Goal: Task Accomplishment & Management: Manage account settings

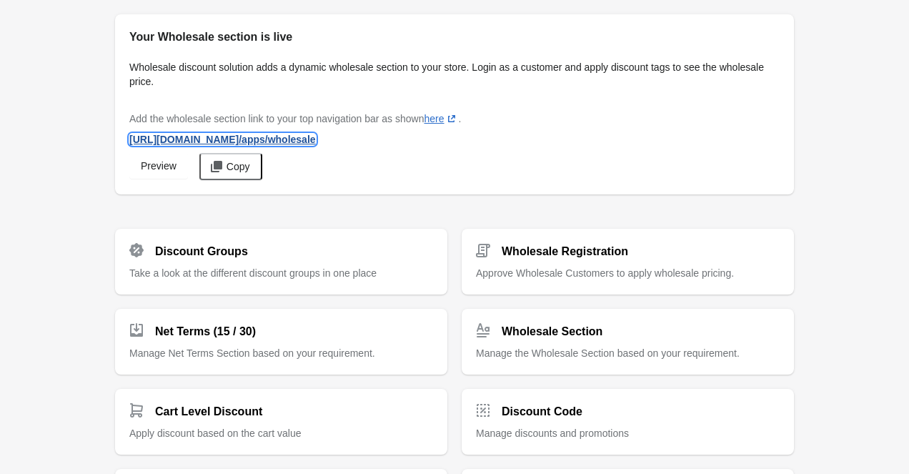
click at [316, 140] on span "[URL][DOMAIN_NAME] /apps/wholesale" at bounding box center [222, 139] width 186 height 11
click at [316, 141] on span "[URL][DOMAIN_NAME] /apps/wholesale" at bounding box center [222, 139] width 186 height 11
click at [291, 137] on span "[URL][DOMAIN_NAME] /apps/wholesale" at bounding box center [222, 139] width 186 height 11
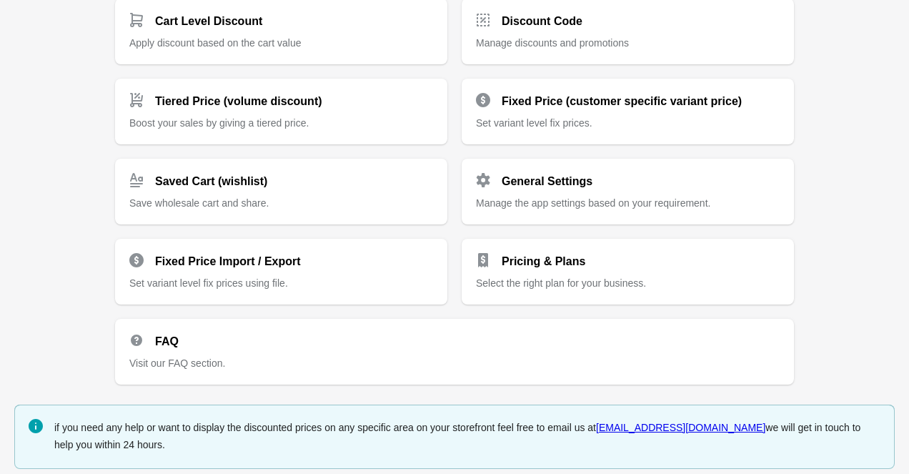
scroll to position [398, 0]
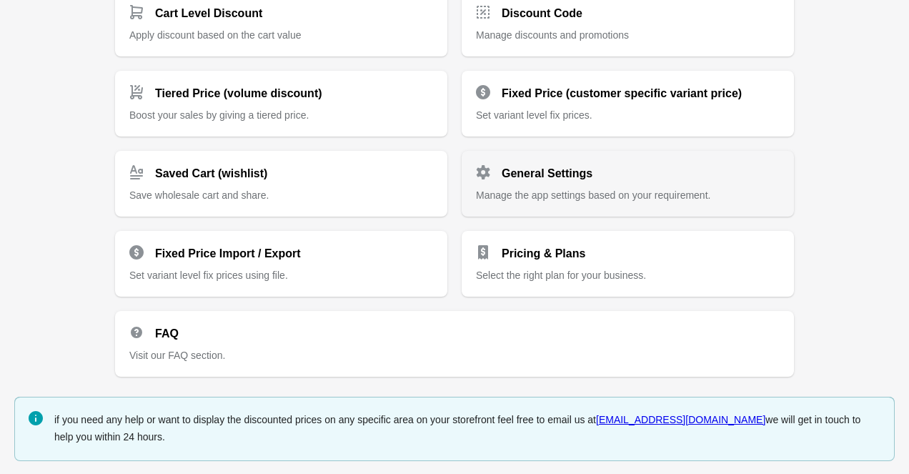
click at [559, 191] on span "Manage the app settings based on your requirement." at bounding box center [593, 194] width 234 height 11
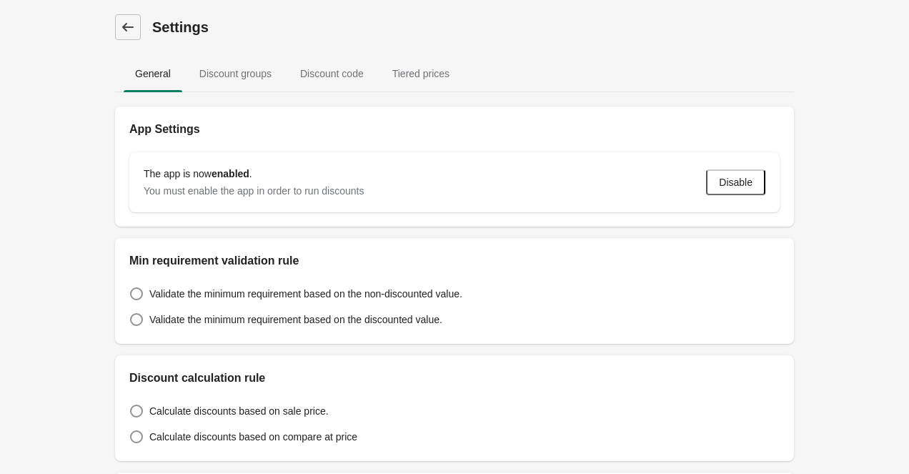
click at [134, 27] on icon at bounding box center [128, 27] width 14 height 14
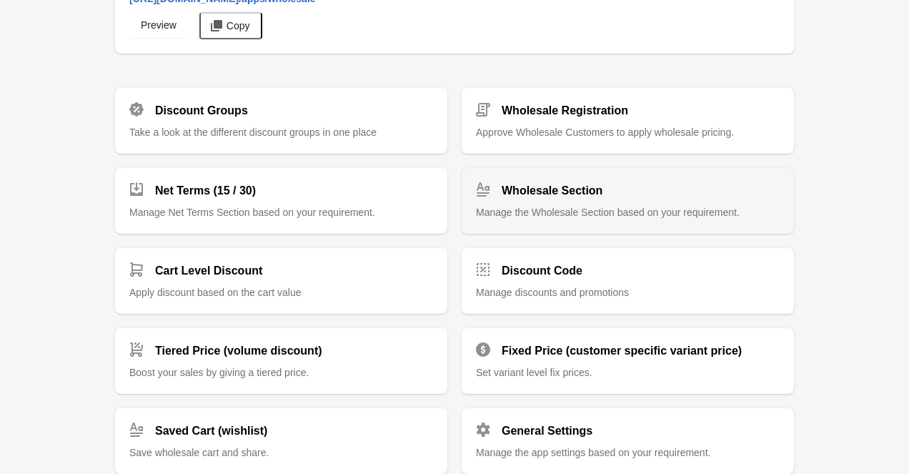
scroll to position [115, 0]
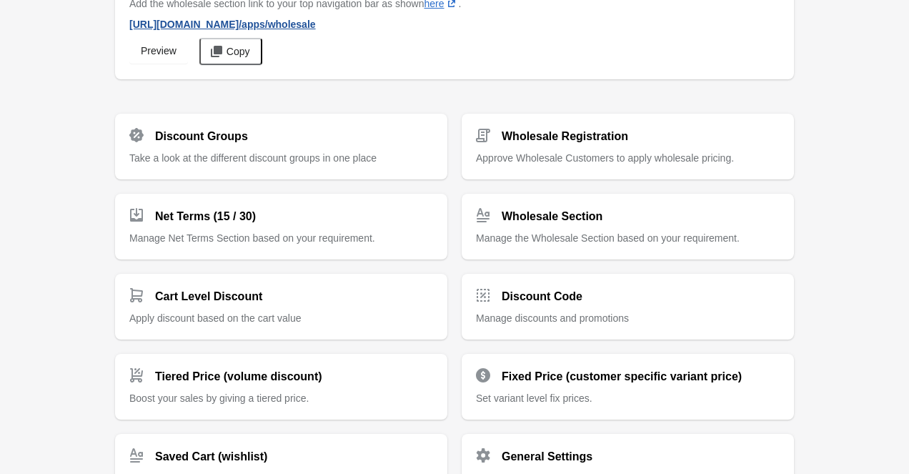
click at [308, 21] on span "[URL][DOMAIN_NAME] /apps/wholesale" at bounding box center [222, 24] width 186 height 11
click at [316, 23] on span "[URL][DOMAIN_NAME] /apps/wholesale" at bounding box center [222, 24] width 186 height 11
